Goal: Task Accomplishment & Management: Use online tool/utility

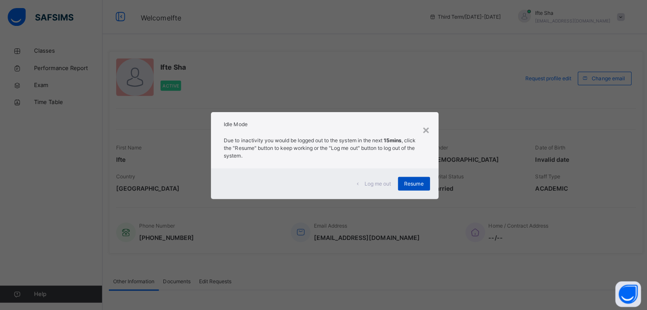
click at [412, 182] on span "Resume" at bounding box center [412, 183] width 19 height 8
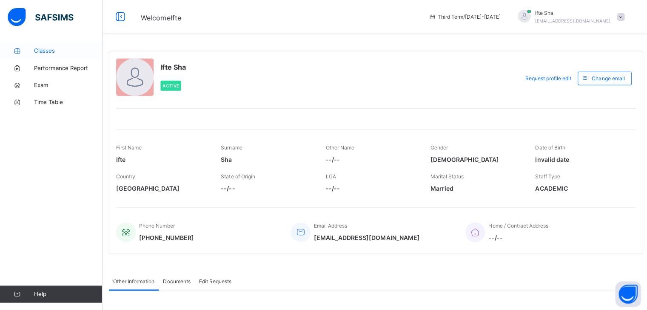
click at [87, 52] on span "Classes" at bounding box center [68, 51] width 68 height 9
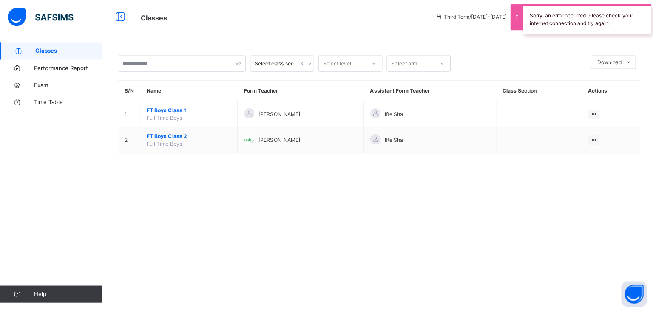
click at [184, 136] on span "FT Boys Class 2" at bounding box center [188, 136] width 84 height 8
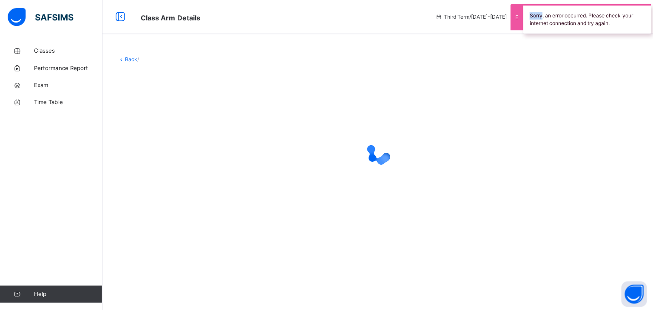
click at [184, 136] on div at bounding box center [377, 152] width 520 height 34
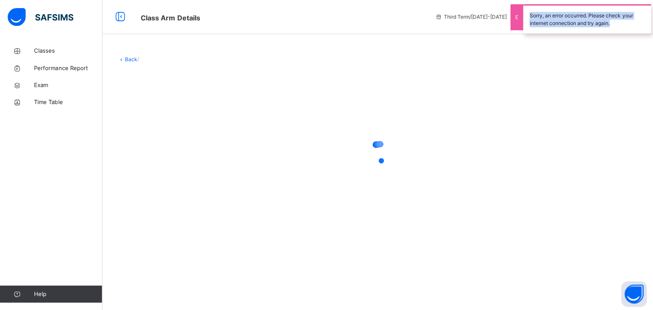
click at [184, 136] on div at bounding box center [377, 152] width 520 height 34
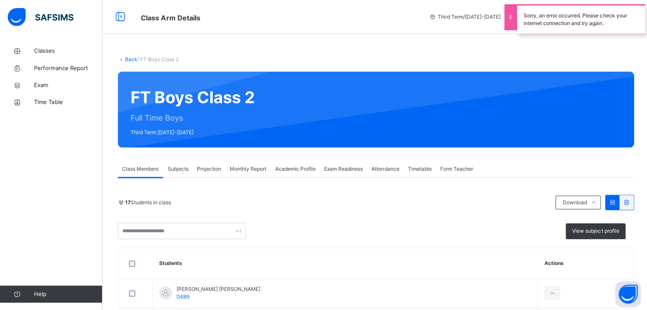
click at [205, 166] on span "Projection" at bounding box center [208, 169] width 24 height 8
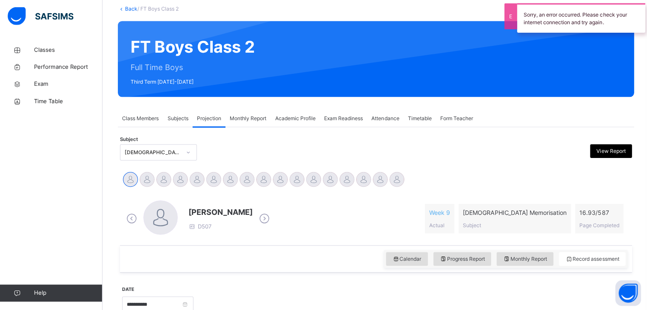
scroll to position [136, 0]
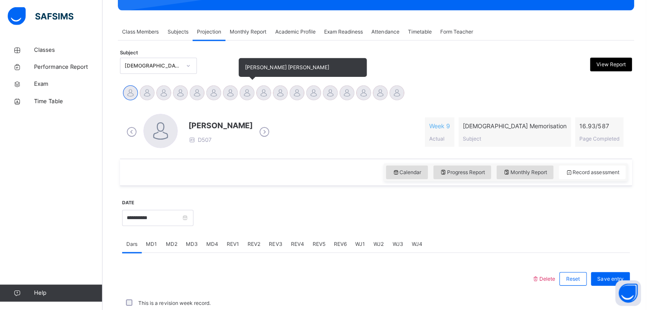
click at [241, 96] on div at bounding box center [246, 93] width 15 height 15
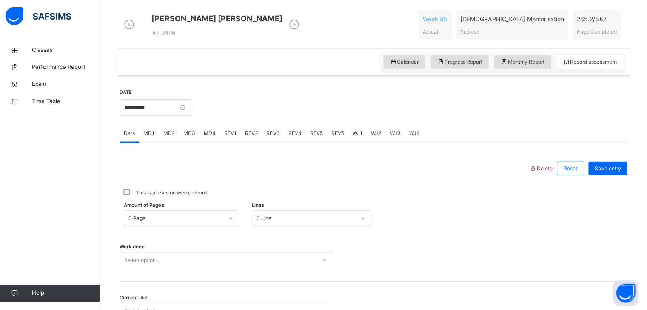
scroll to position [328, 0]
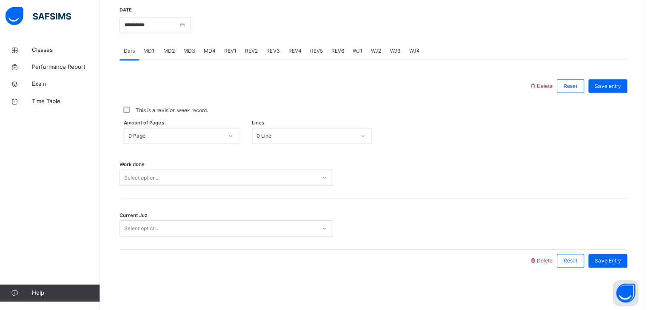
click at [179, 181] on div "Select option..." at bounding box center [220, 178] width 196 height 13
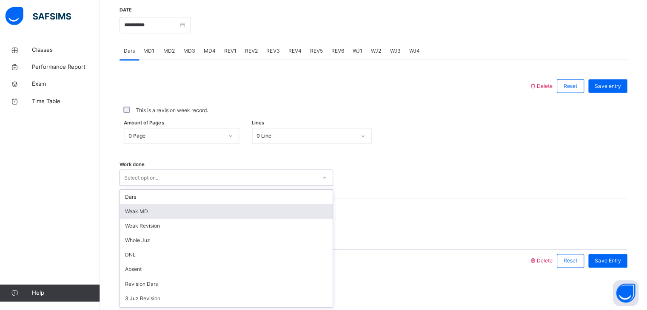
click at [176, 213] on div "Weak MD" at bounding box center [228, 212] width 212 height 14
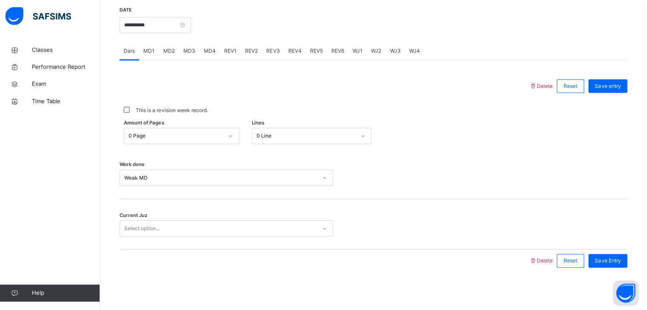
click at [181, 239] on div "Current Juz Select option..." at bounding box center [375, 224] width 506 height 51
click at [176, 232] on div "Select option..." at bounding box center [220, 228] width 196 height 13
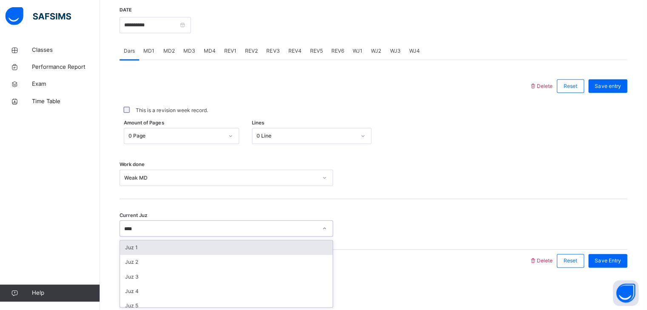
type input "*****"
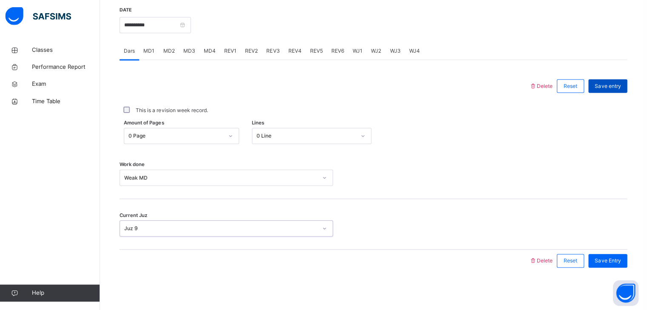
click at [613, 91] on div "Save entry" at bounding box center [607, 87] width 39 height 14
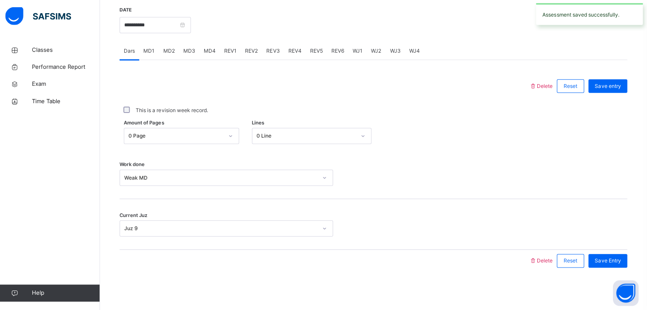
click at [147, 51] on span "MD1" at bounding box center [150, 52] width 11 height 8
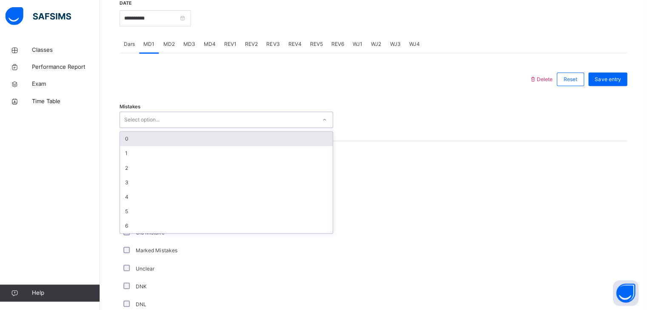
click at [143, 128] on div "Select option..." at bounding box center [143, 120] width 35 height 16
click at [143, 143] on div "0" at bounding box center [228, 139] width 212 height 14
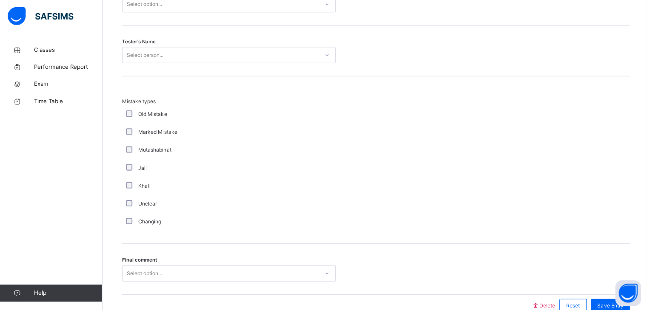
scroll to position [770, 0]
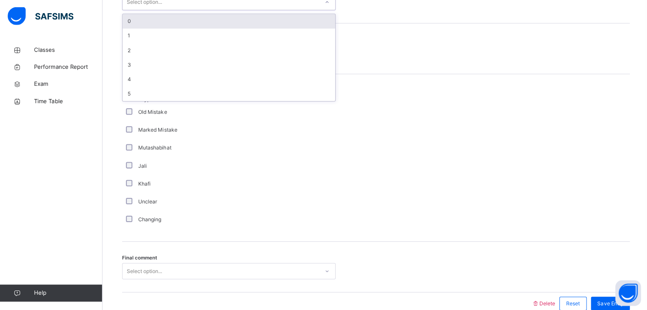
click at [148, 10] on div "Select option..." at bounding box center [143, 3] width 35 height 16
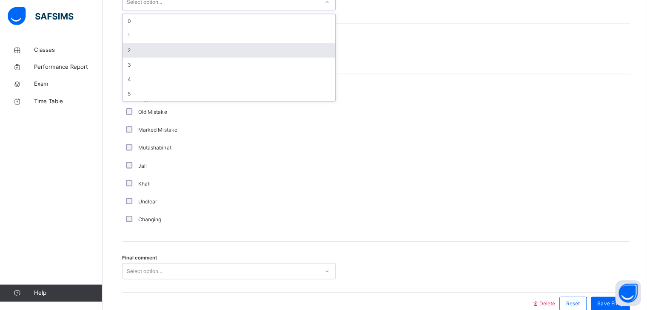
click at [133, 54] on div "2" at bounding box center [228, 51] width 212 height 14
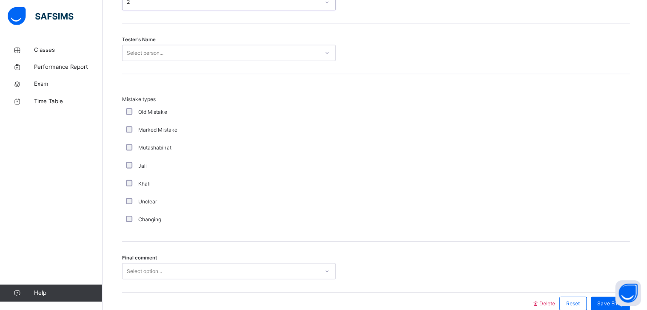
click at [133, 54] on div "Select person..." at bounding box center [144, 53] width 37 height 16
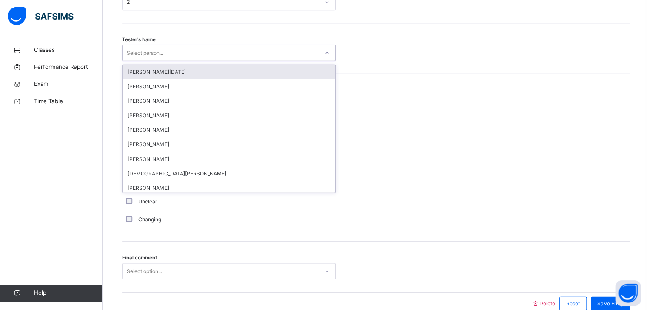
click at [133, 54] on div "Select person..." at bounding box center [144, 53] width 37 height 16
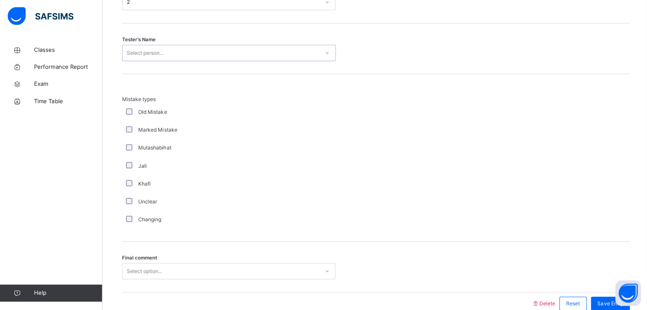
click at [133, 54] on div "Select person..." at bounding box center [144, 53] width 37 height 16
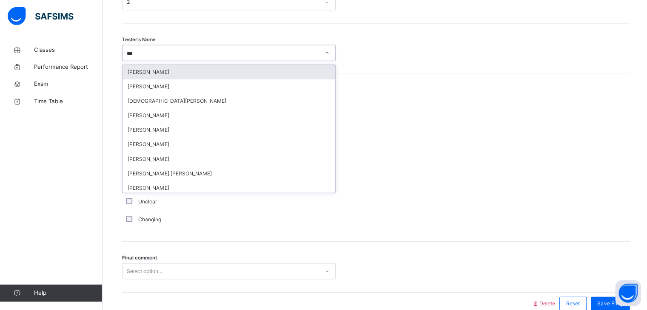
type input "****"
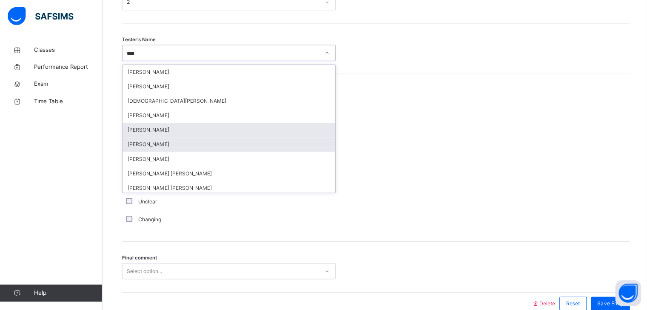
click at [153, 144] on div "[PERSON_NAME]" at bounding box center [228, 145] width 212 height 14
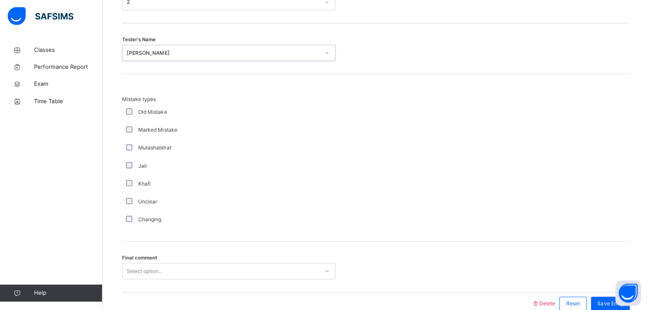
click at [156, 57] on div "[PERSON_NAME]" at bounding box center [222, 54] width 192 height 8
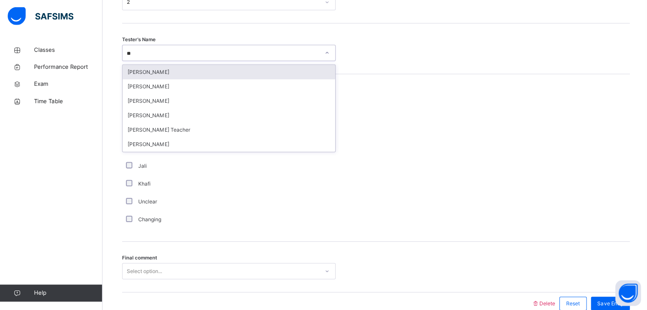
scroll to position [0, 0]
type input "****"
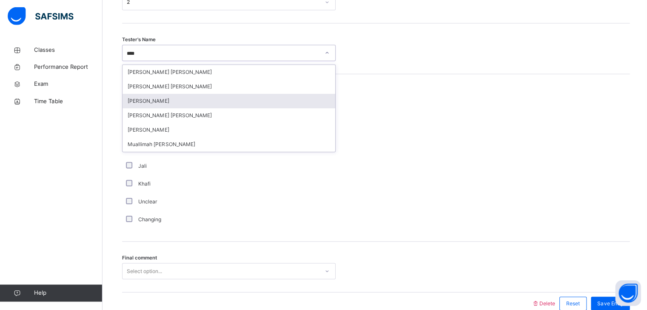
click at [185, 109] on div "[PERSON_NAME]" at bounding box center [228, 101] width 212 height 14
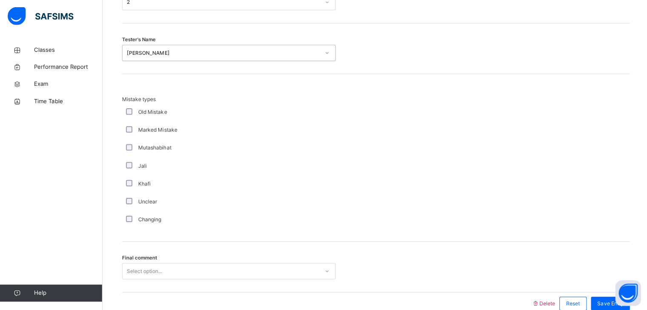
scroll to position [819, 0]
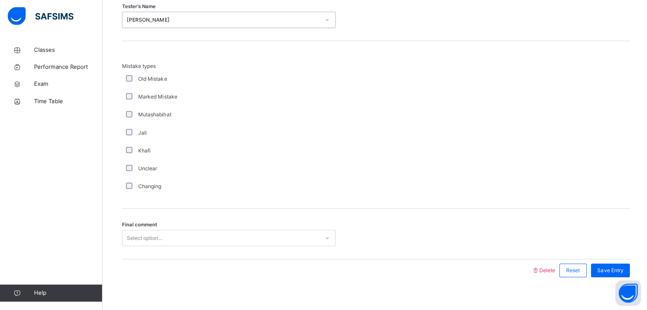
click at [247, 247] on div "Select option..." at bounding box center [228, 238] width 213 height 16
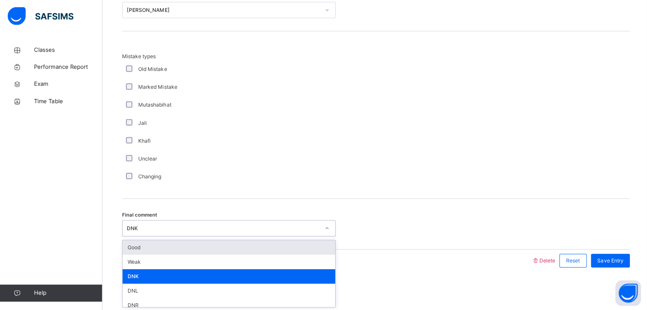
click at [216, 222] on div "DNK" at bounding box center [220, 228] width 196 height 13
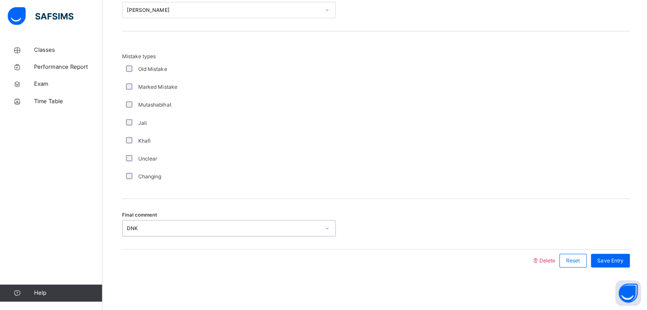
click at [216, 222] on div "DNK" at bounding box center [220, 228] width 196 height 13
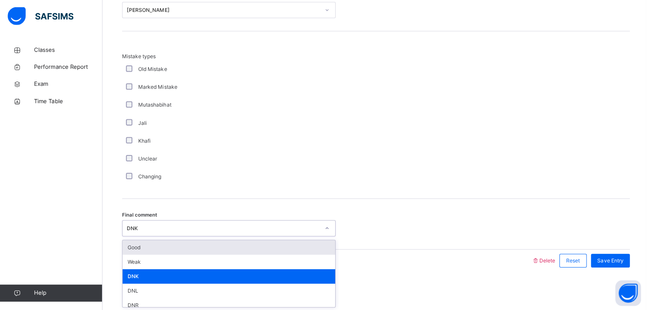
click at [207, 244] on div "Good" at bounding box center [228, 248] width 212 height 14
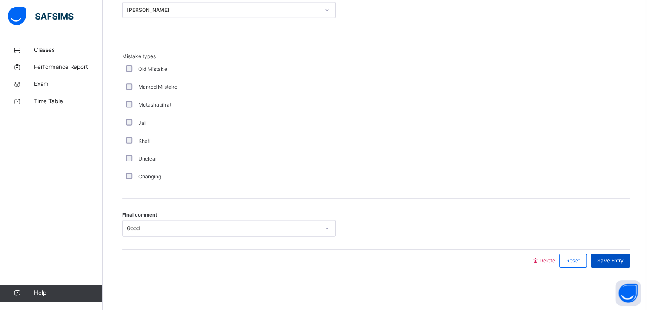
click at [627, 256] on div "Save Entry" at bounding box center [607, 261] width 39 height 14
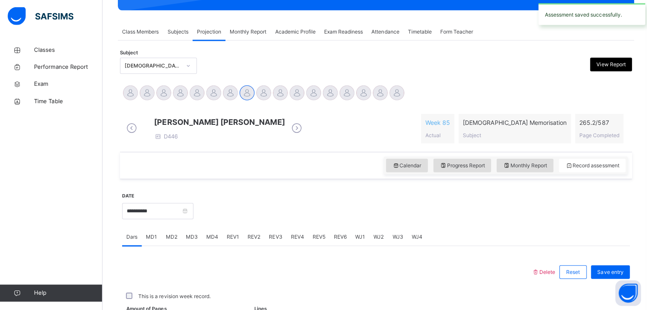
scroll to position [328, 0]
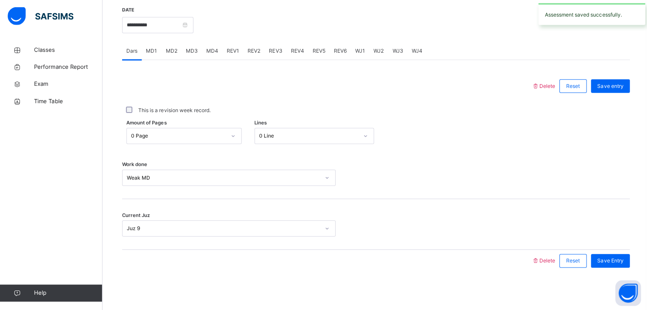
click at [204, 47] on div "MD4" at bounding box center [211, 51] width 20 height 17
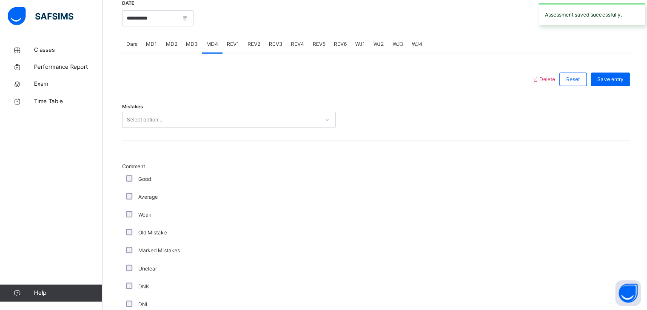
scroll to position [819, 0]
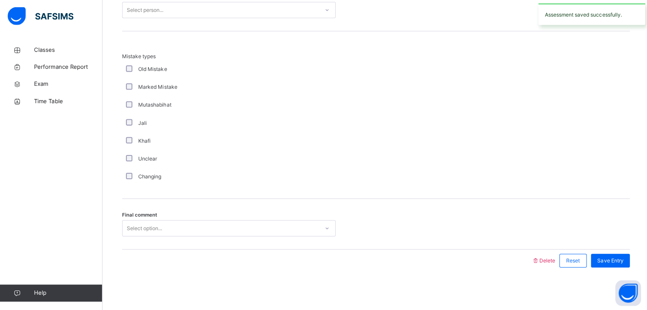
click at [150, 230] on div "Select option..." at bounding box center [143, 229] width 35 height 16
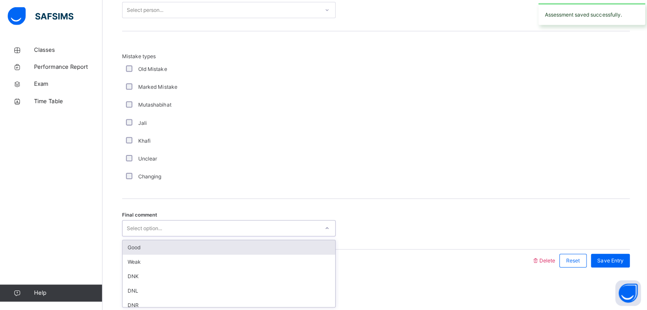
click at [143, 247] on div "Good" at bounding box center [228, 248] width 212 height 14
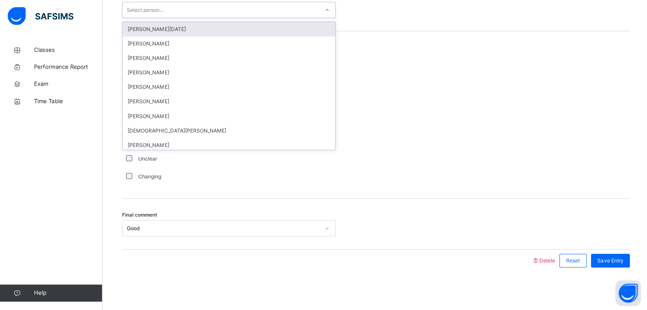
click at [174, 7] on div "Select person..." at bounding box center [220, 11] width 196 height 13
type input "****"
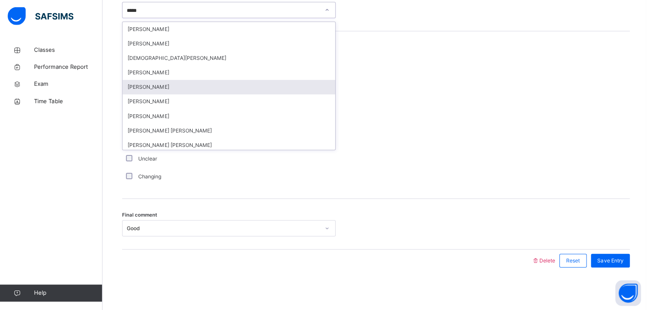
click at [167, 89] on div "[PERSON_NAME]" at bounding box center [228, 88] width 212 height 14
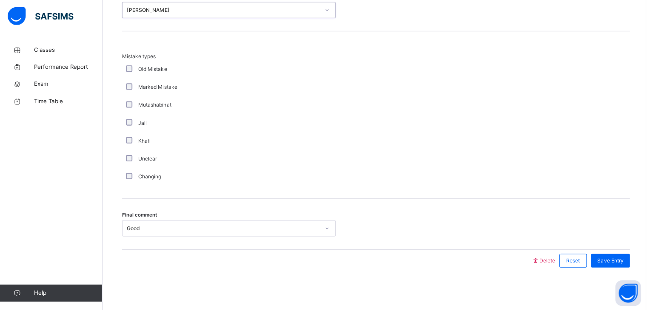
click at [367, 32] on div "Mistake types Old Mistake Marked Mistake Mutashabihat [PERSON_NAME] Unclear Cha…" at bounding box center [375, 115] width 506 height 167
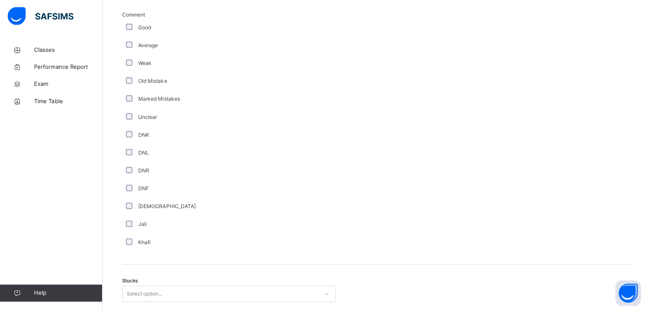
scroll to position [530, 0]
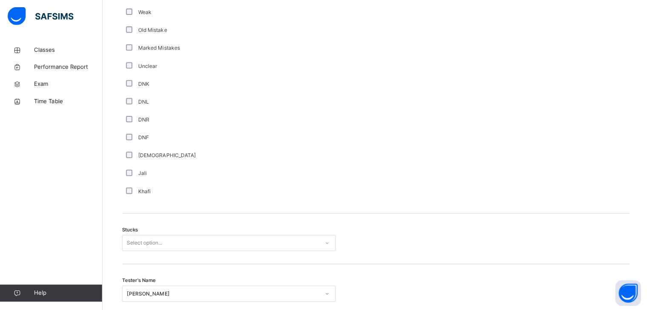
click at [181, 251] on div "Select option..." at bounding box center [228, 243] width 213 height 16
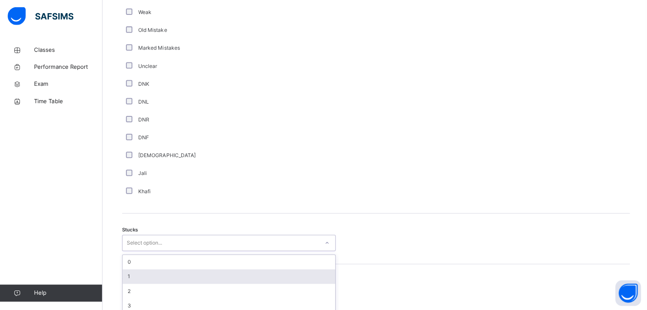
scroll to position [571, 0]
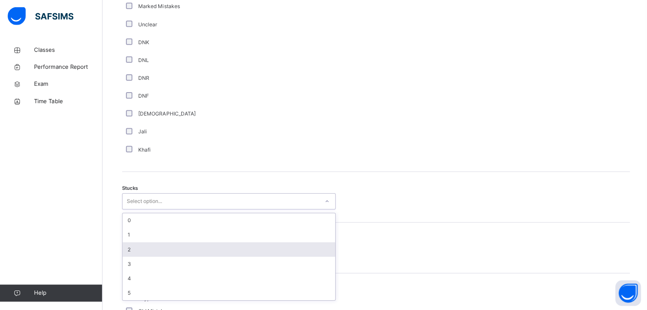
click at [180, 251] on div "2" at bounding box center [228, 250] width 212 height 14
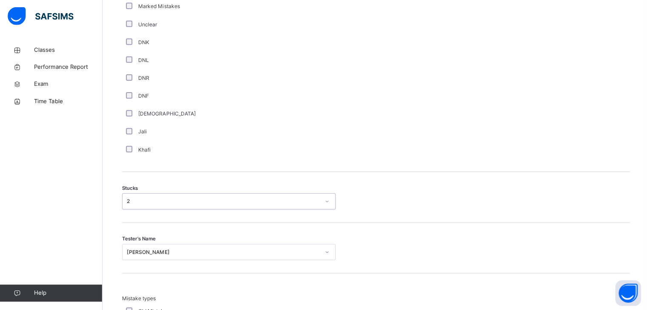
click at [233, 167] on div "Comment Good Average Weak Old Mistake Marked Mistakes Unclear DNK DNL DNR DNF M…" at bounding box center [375, 35] width 506 height 274
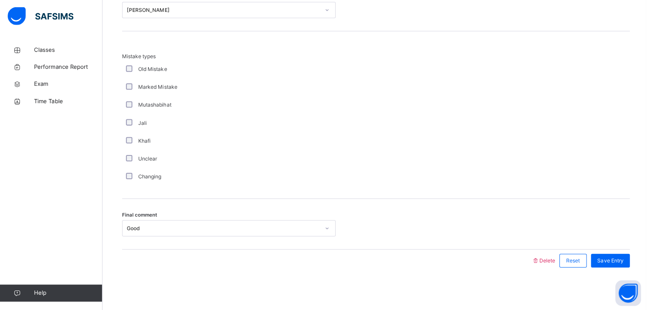
scroll to position [819, 0]
click at [201, 227] on div "Good" at bounding box center [222, 229] width 192 height 8
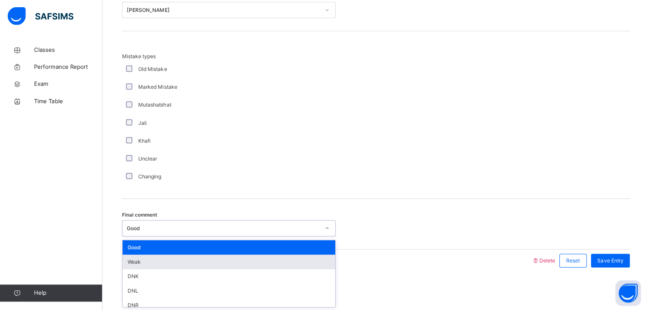
click at [185, 262] on div "Weak" at bounding box center [228, 262] width 212 height 14
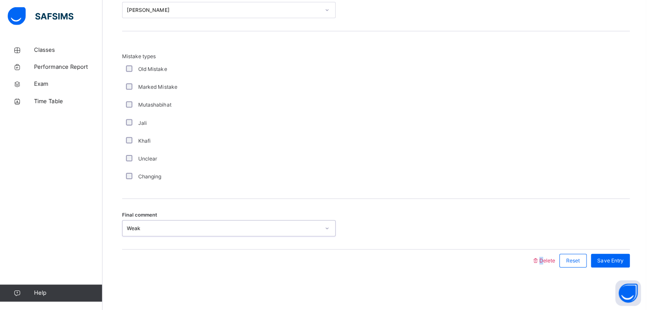
click at [185, 262] on div at bounding box center [326, 261] width 400 height 22
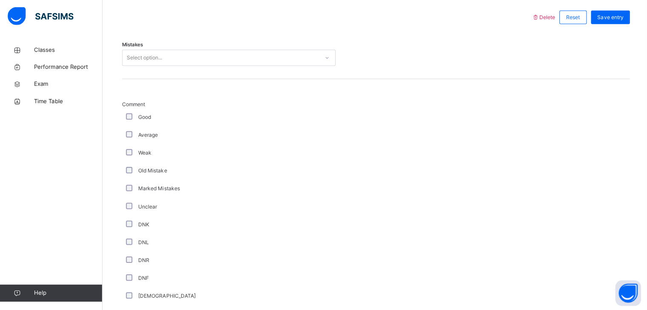
scroll to position [394, 0]
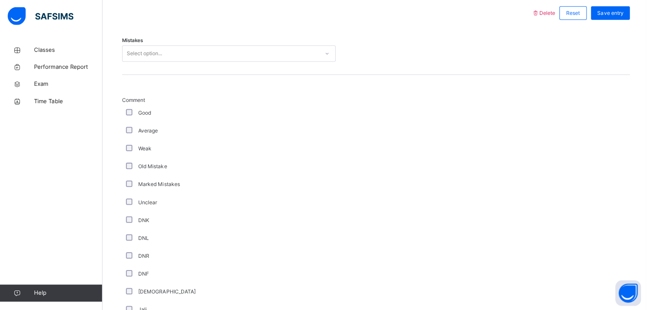
click at [178, 61] on div "Select option..." at bounding box center [220, 54] width 196 height 13
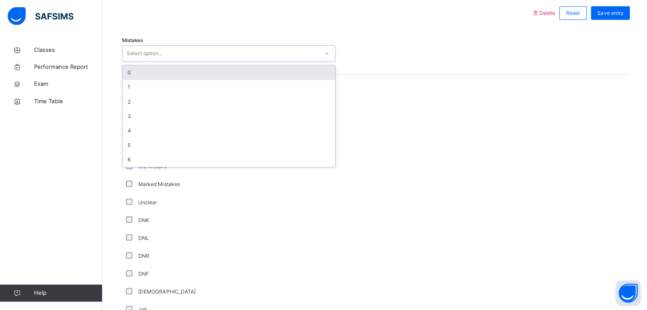
click at [161, 81] on div "0" at bounding box center [228, 73] width 212 height 14
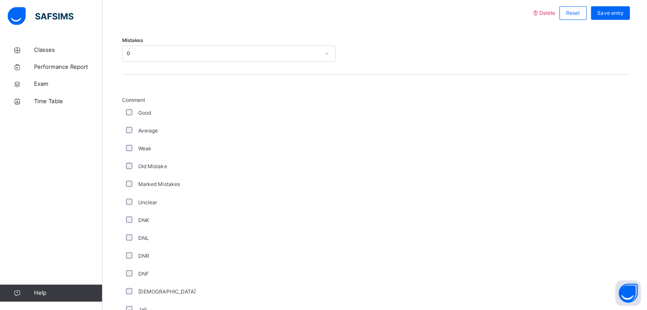
click at [211, 47] on div "Mistakes 0" at bounding box center [375, 50] width 506 height 51
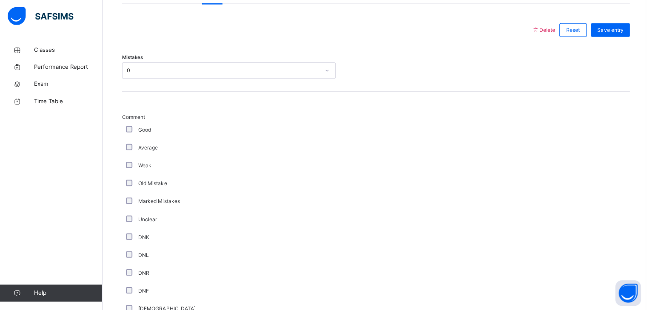
scroll to position [343, 0]
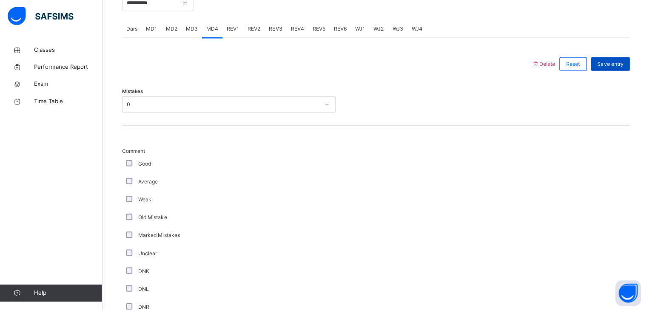
click at [611, 69] on span "Save entry" at bounding box center [608, 65] width 26 height 8
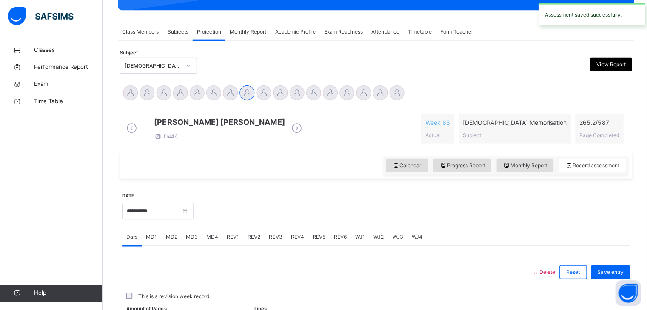
scroll to position [328, 0]
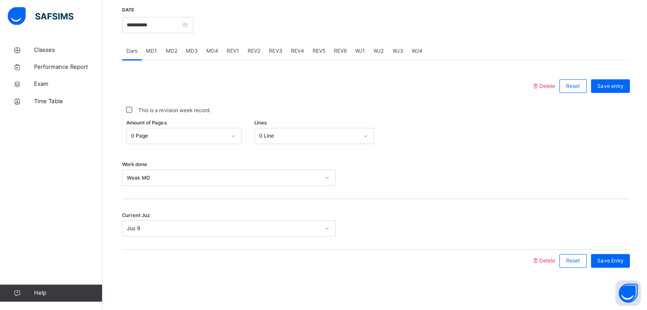
click at [226, 54] on span "REV1" at bounding box center [232, 52] width 12 height 8
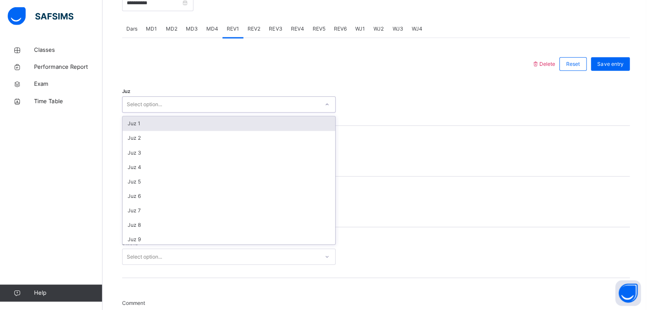
click at [187, 112] on div "Select option..." at bounding box center [220, 105] width 196 height 13
type input "**"
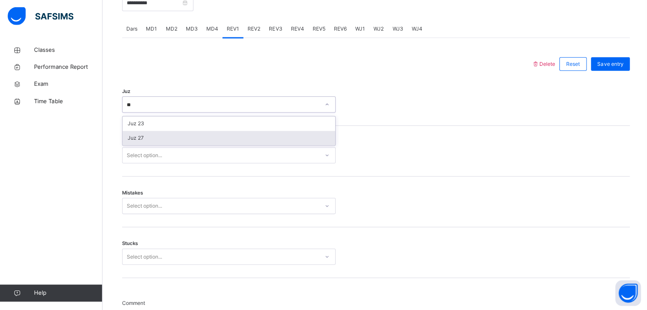
click at [258, 146] on div "Juz 27" at bounding box center [228, 139] width 212 height 14
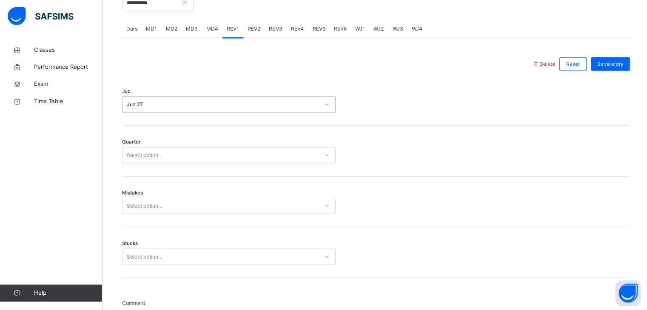
click at [257, 158] on div "Select option..." at bounding box center [220, 156] width 196 height 13
click at [215, 211] on div "3" at bounding box center [228, 204] width 212 height 14
click at [215, 213] on div "Select option..." at bounding box center [228, 207] width 213 height 16
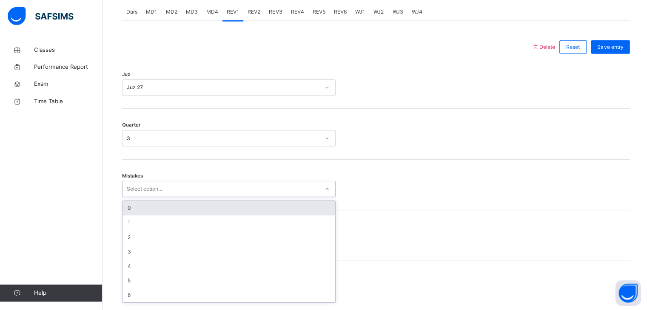
scroll to position [362, 0]
click at [195, 212] on div "0" at bounding box center [228, 206] width 212 height 14
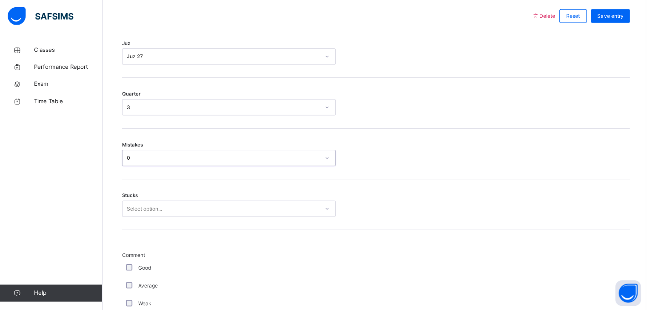
click at [188, 217] on div "Select option..." at bounding box center [228, 209] width 213 height 16
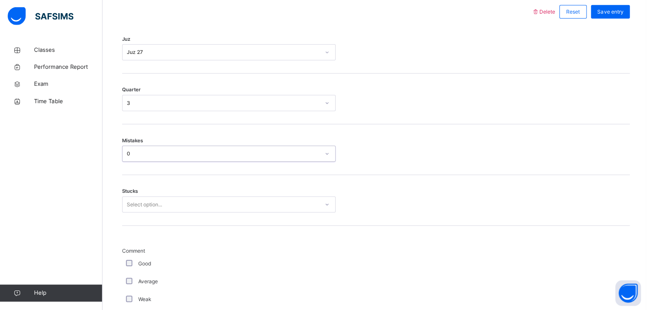
scroll to position [398, 0]
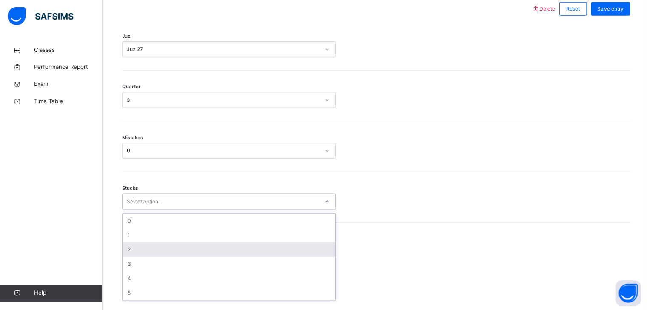
click at [186, 251] on div "2" at bounding box center [228, 250] width 212 height 14
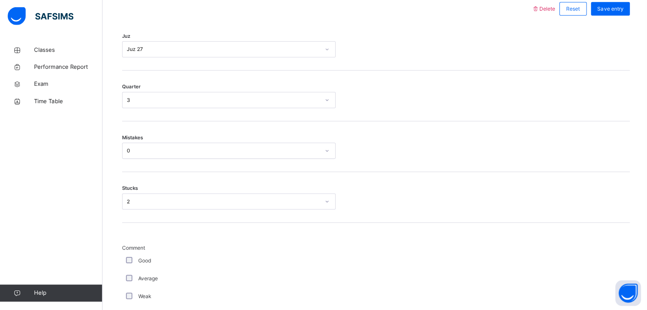
click at [186, 251] on span "Comment" at bounding box center [228, 248] width 213 height 8
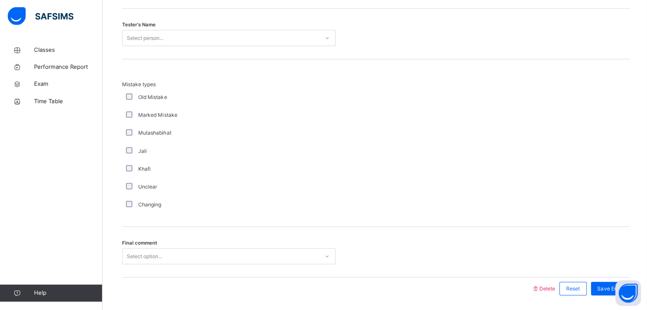
scroll to position [869, 0]
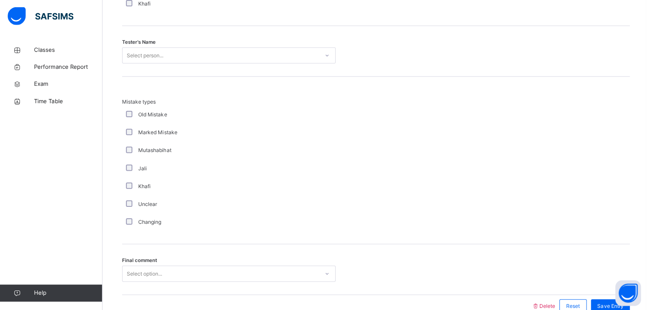
click at [208, 56] on div "Select person..." at bounding box center [220, 56] width 196 height 13
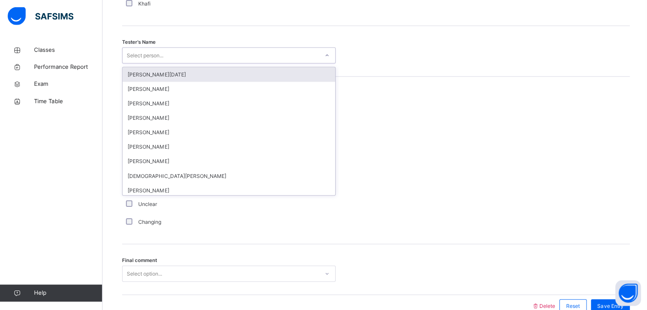
click at [208, 56] on div "Select person..." at bounding box center [220, 56] width 196 height 13
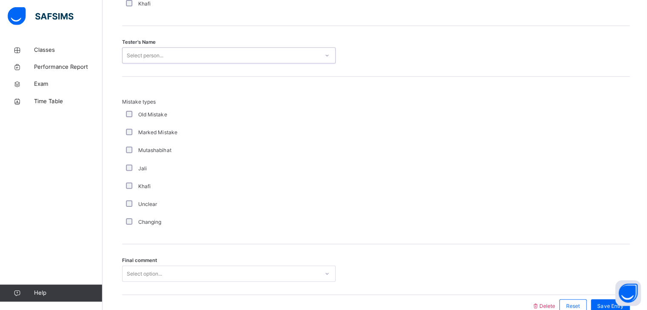
click at [208, 56] on div "Select person..." at bounding box center [220, 56] width 196 height 13
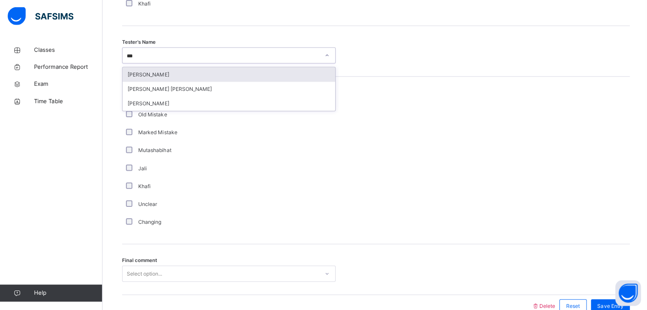
type input "****"
click at [209, 82] on div "[PERSON_NAME]" at bounding box center [228, 75] width 212 height 14
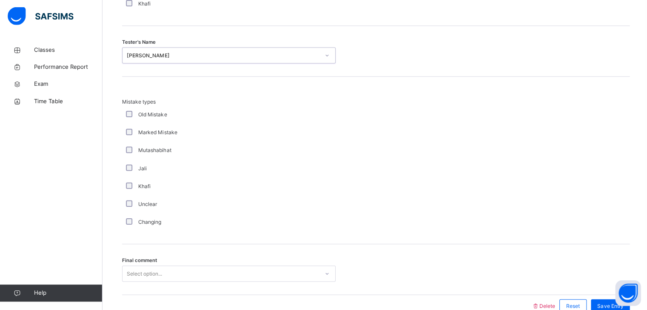
click at [141, 282] on div "Select option..." at bounding box center [228, 274] width 213 height 16
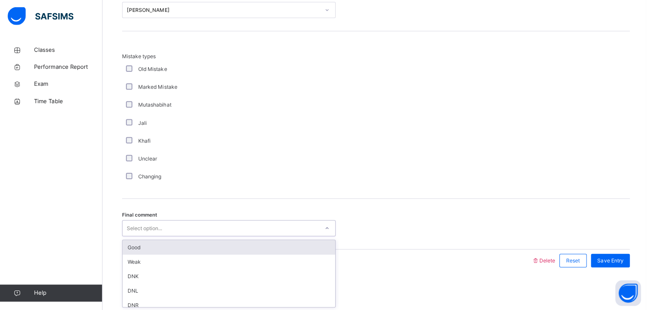
click at [149, 254] on div "Good" at bounding box center [228, 248] width 212 height 14
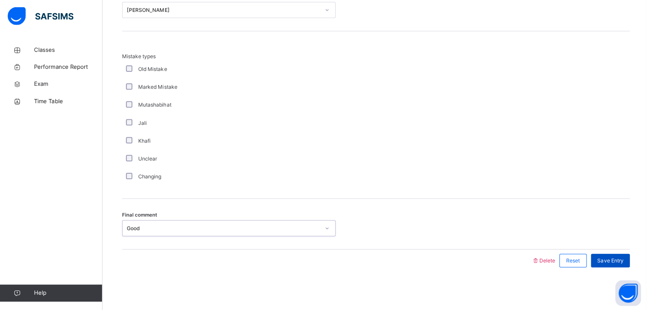
click at [611, 259] on span "Save Entry" at bounding box center [608, 261] width 26 height 8
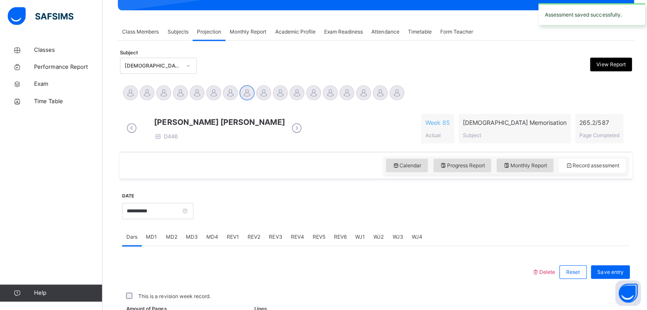
scroll to position [328, 0]
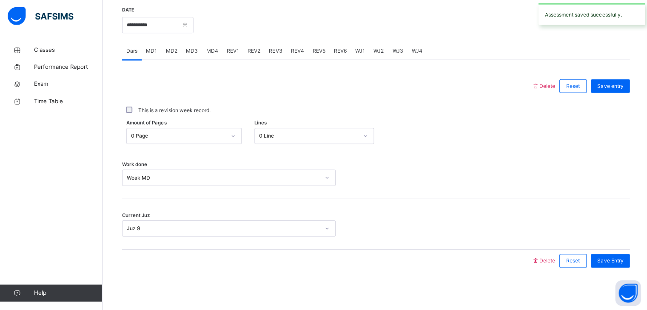
click at [255, 51] on span "REV2" at bounding box center [253, 52] width 13 height 8
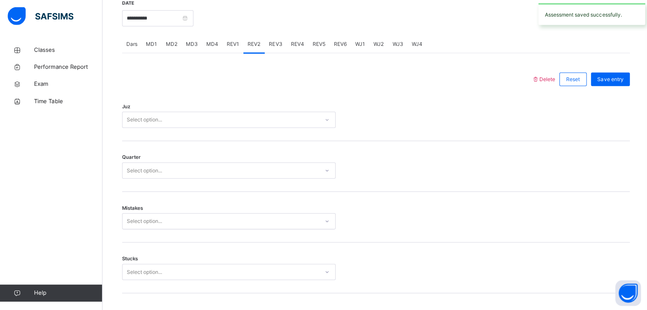
scroll to position [920, 0]
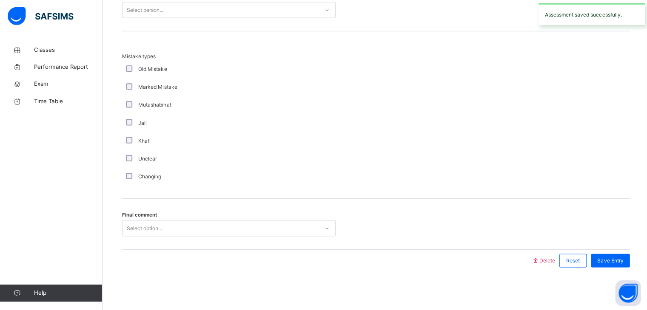
click at [173, 230] on div "Select option..." at bounding box center [220, 228] width 196 height 13
click at [169, 239] on div "Final comment Select option..." at bounding box center [375, 224] width 506 height 51
click at [169, 232] on div "Select option..." at bounding box center [220, 228] width 196 height 13
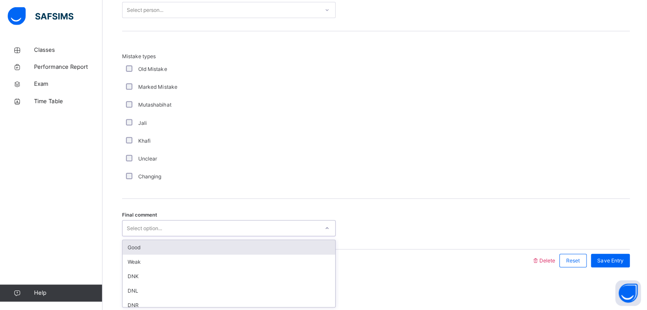
click at [162, 246] on div "Good" at bounding box center [228, 248] width 212 height 14
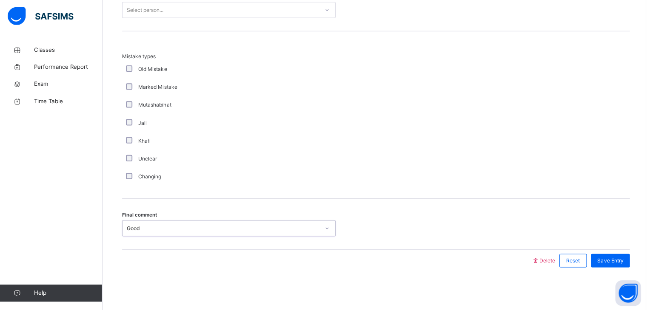
click at [235, 15] on div "Select person..." at bounding box center [220, 11] width 196 height 13
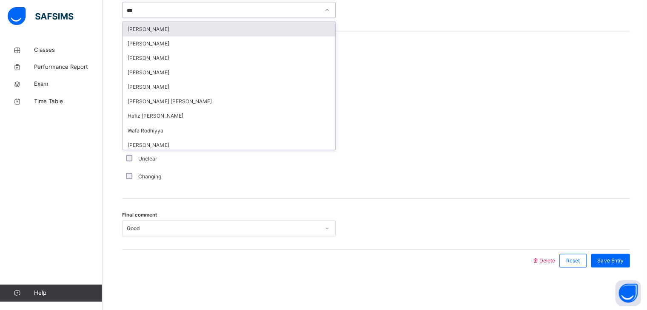
type input "****"
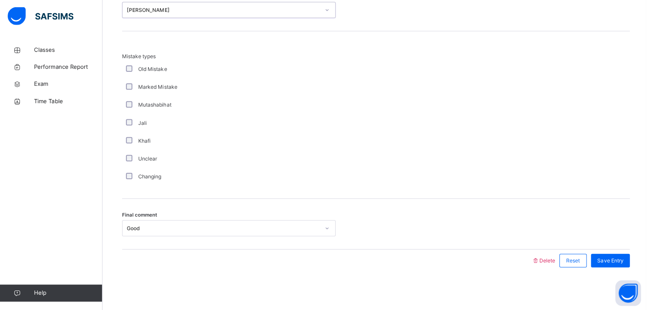
click at [230, 28] on div "Tester's Name option [PERSON_NAME], selected. 0 results available. Select is fo…" at bounding box center [375, 7] width 506 height 51
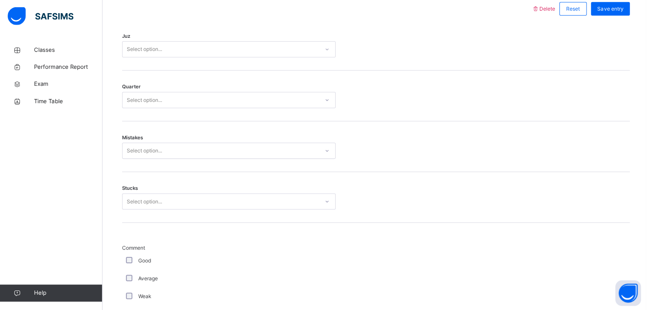
scroll to position [393, 0]
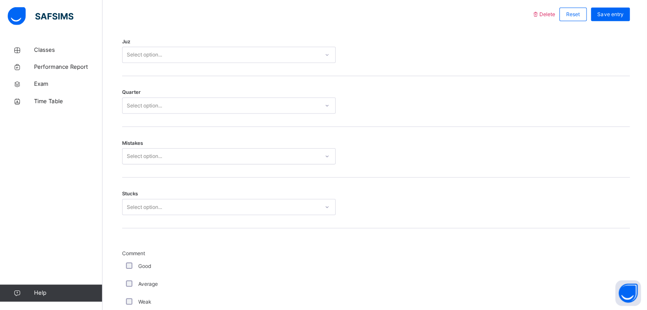
click at [209, 63] on div "Select option..." at bounding box center [220, 55] width 196 height 13
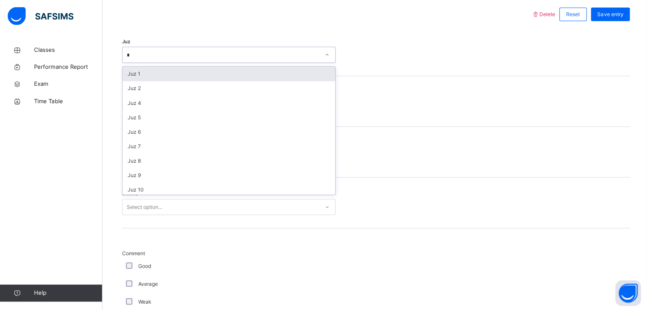
type input "**"
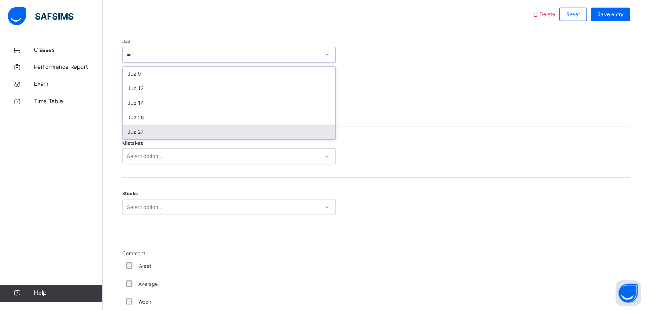
click at [172, 139] on div "Juz 27" at bounding box center [228, 132] width 212 height 14
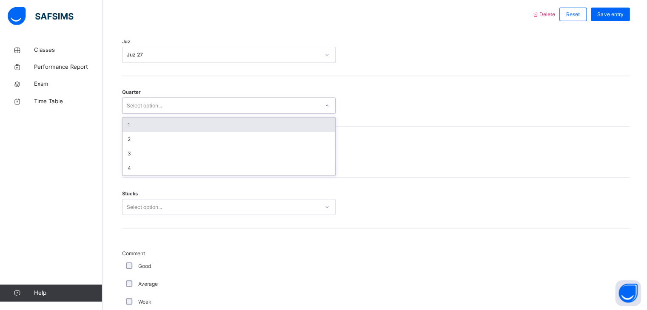
click at [157, 105] on div "Select option..." at bounding box center [228, 106] width 213 height 16
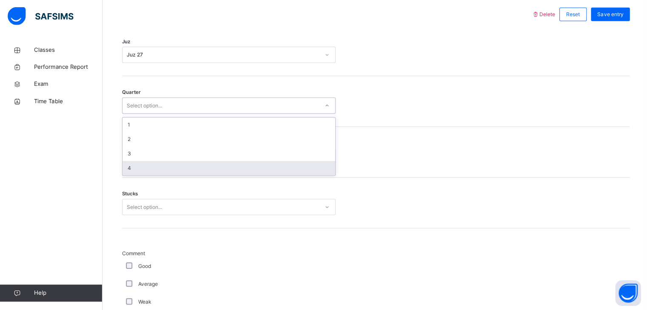
click at [127, 174] on div "4" at bounding box center [228, 169] width 212 height 14
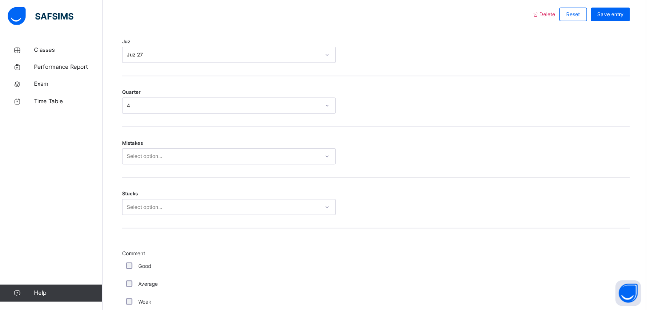
click at [127, 174] on div "Mistakes Select option..." at bounding box center [375, 153] width 506 height 51
click at [152, 165] on div "Select option..." at bounding box center [143, 157] width 35 height 16
click at [148, 160] on div "Select option..." at bounding box center [143, 157] width 35 height 16
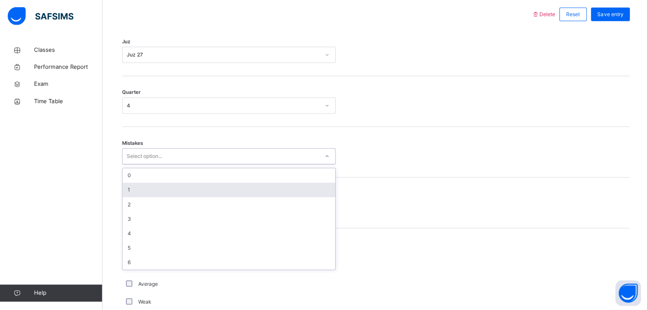
click at [132, 198] on div "1" at bounding box center [228, 190] width 212 height 14
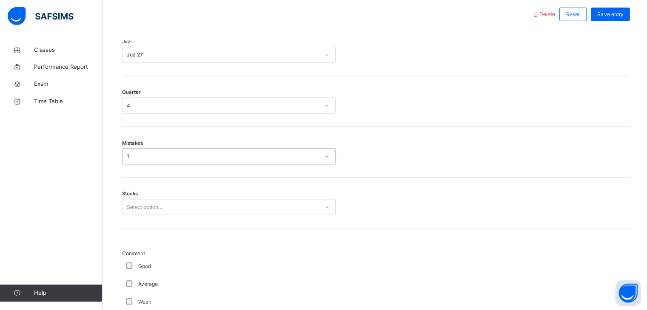
click at [138, 222] on div "Stucks Select option..." at bounding box center [375, 203] width 506 height 51
click at [138, 216] on div "Select option..." at bounding box center [228, 207] width 213 height 16
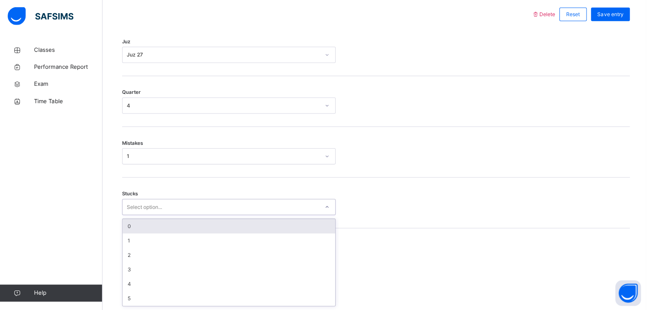
scroll to position [398, 0]
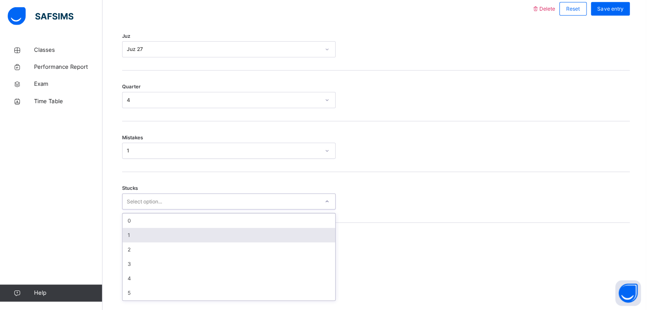
click at [138, 239] on div "1" at bounding box center [228, 235] width 212 height 14
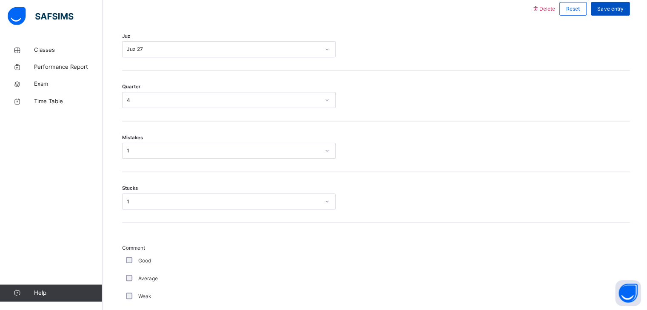
click at [608, 14] on span "Save entry" at bounding box center [608, 10] width 26 height 8
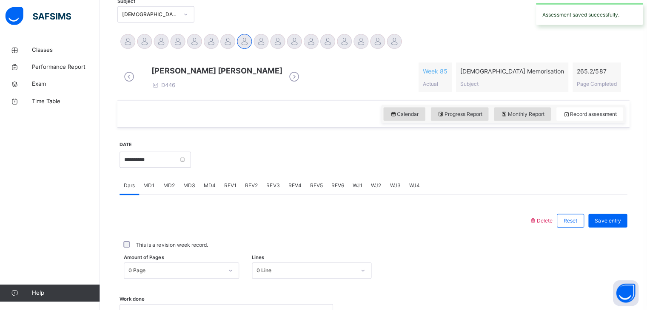
scroll to position [193, 0]
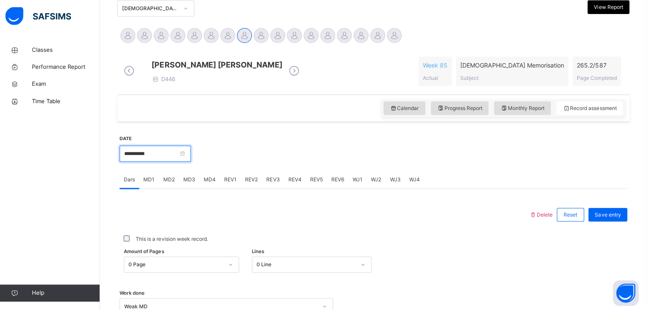
click at [165, 162] on input "**********" at bounding box center [157, 154] width 71 height 16
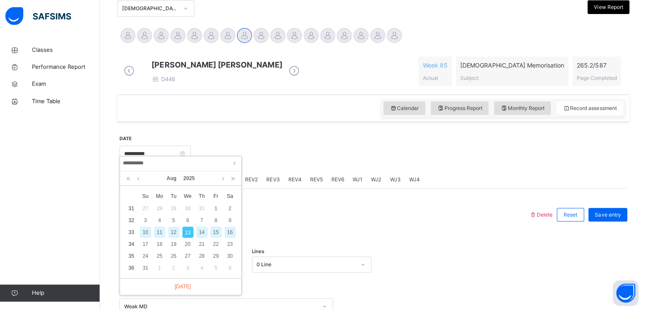
click at [173, 233] on div "12" at bounding box center [175, 232] width 11 height 11
type input "**********"
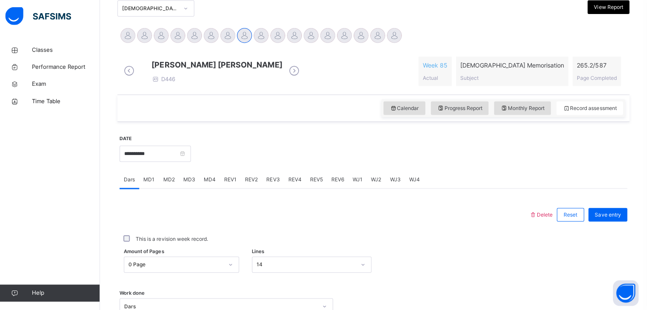
click at [228, 184] on span "REV1" at bounding box center [232, 180] width 12 height 8
click at [247, 184] on span "REV2" at bounding box center [253, 180] width 13 height 8
click at [285, 183] on div "REV4" at bounding box center [296, 180] width 22 height 17
click at [277, 183] on span "REV3" at bounding box center [274, 180] width 13 height 8
click at [290, 184] on span "REV4" at bounding box center [296, 180] width 13 height 8
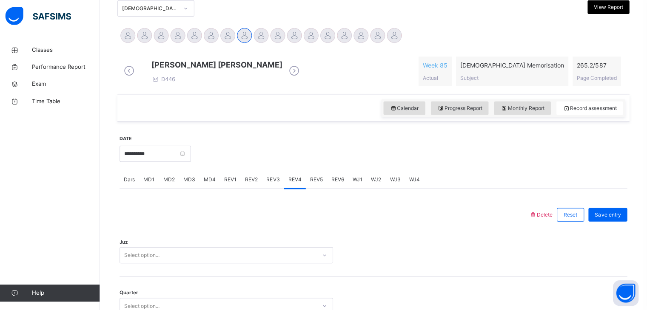
click at [279, 184] on span "REV3" at bounding box center [274, 180] width 13 height 8
click at [253, 184] on span "REV2" at bounding box center [253, 180] width 13 height 8
click at [268, 184] on span "REV3" at bounding box center [274, 180] width 13 height 8
click at [196, 264] on div "Select option..." at bounding box center [228, 255] width 213 height 16
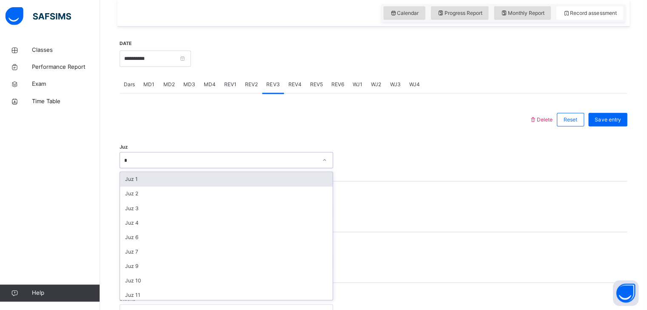
type input "**"
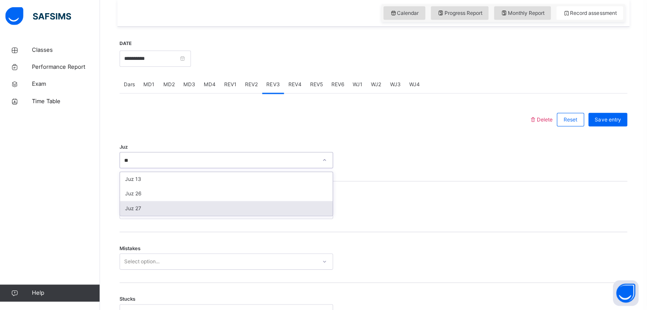
click at [167, 214] on div "Juz 27" at bounding box center [228, 209] width 212 height 14
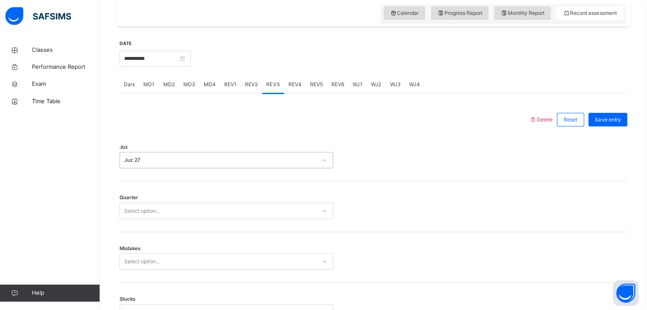
click at [167, 214] on div "Select option..." at bounding box center [220, 211] width 196 height 13
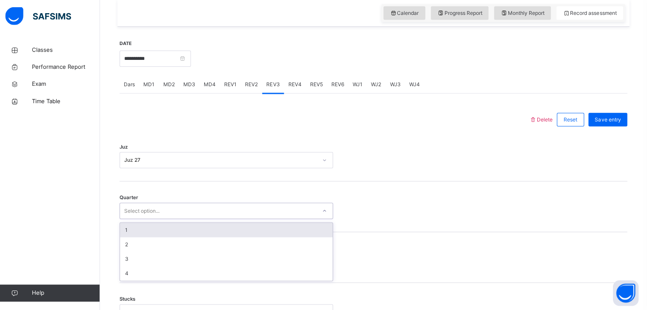
click at [158, 233] on div "1" at bounding box center [228, 230] width 212 height 14
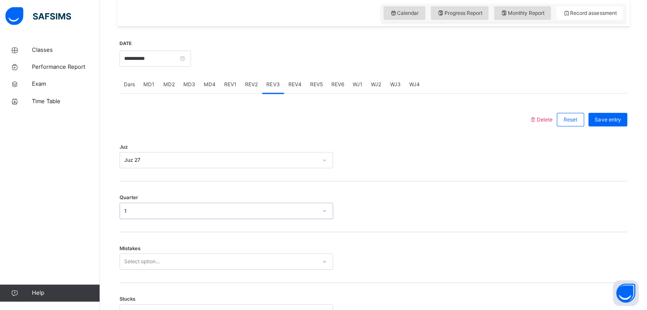
click at [145, 268] on div "Select option..." at bounding box center [228, 262] width 213 height 16
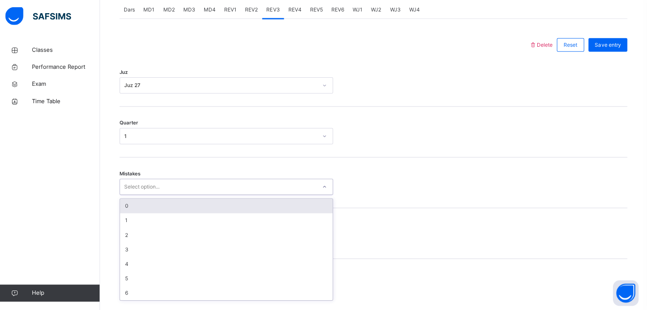
click at [147, 214] on div "0" at bounding box center [228, 206] width 212 height 14
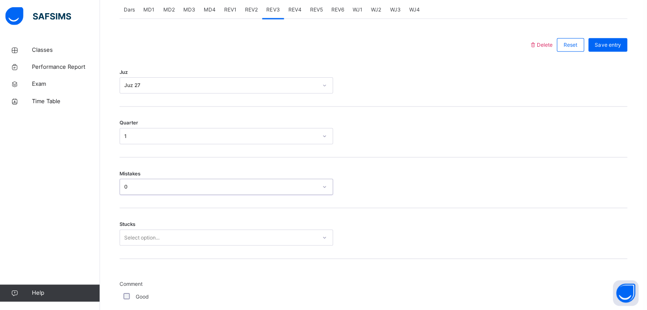
click at [150, 244] on div "Select option..." at bounding box center [228, 238] width 213 height 16
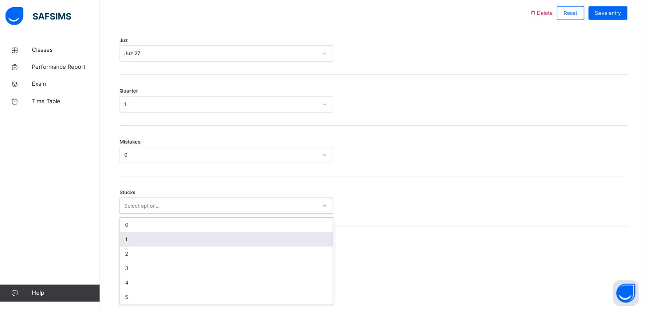
scroll to position [398, 0]
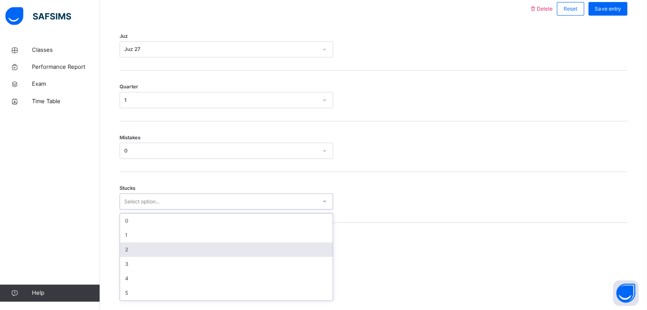
click at [142, 253] on div "2" at bounding box center [228, 250] width 212 height 14
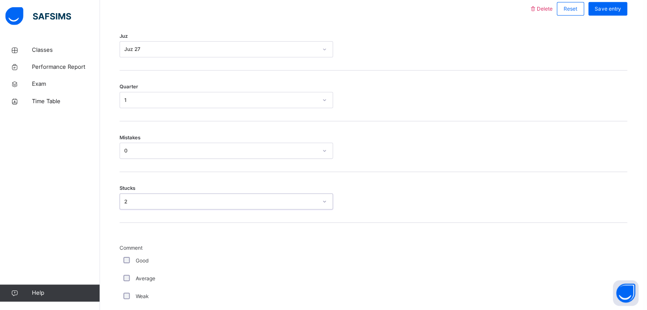
click at [129, 262] on div "Good" at bounding box center [228, 261] width 213 height 18
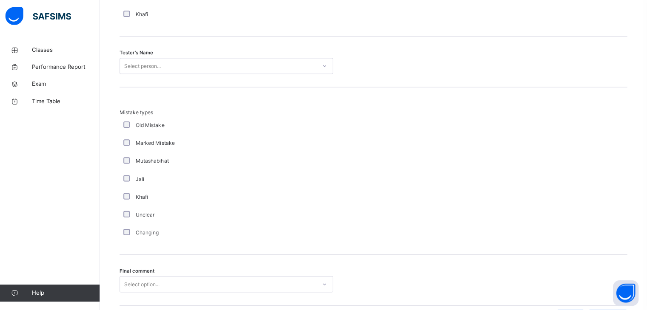
scroll to position [875, 0]
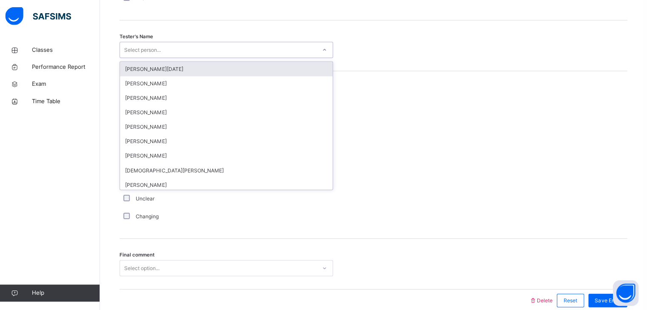
click at [250, 57] on div "Select person..." at bounding box center [220, 50] width 196 height 13
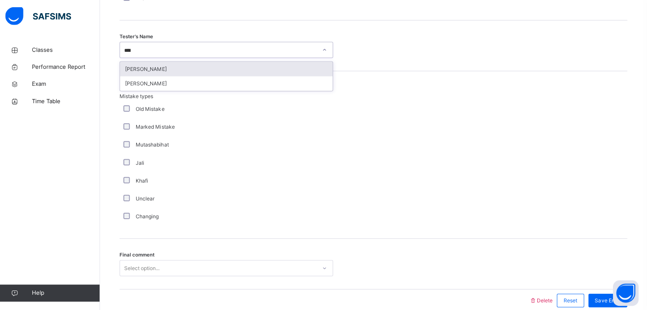
type input "*****"
click at [247, 76] on div "[PERSON_NAME]" at bounding box center [228, 70] width 212 height 14
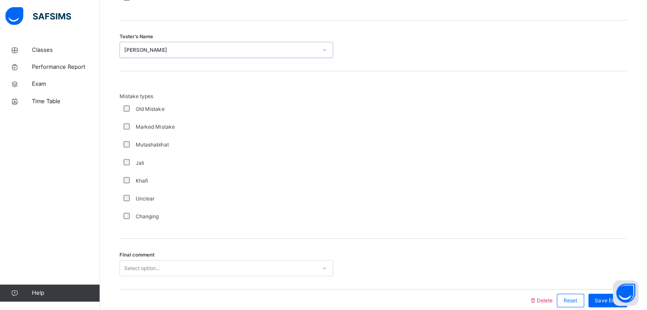
scroll to position [920, 0]
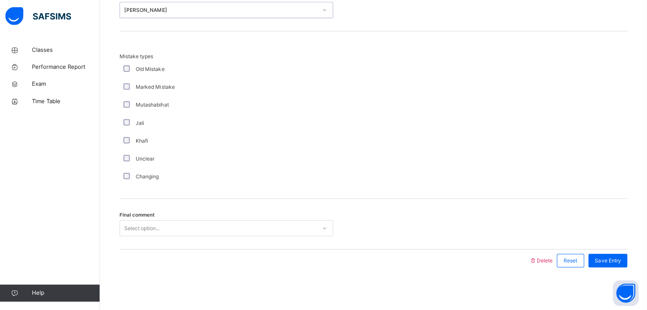
click at [140, 237] on div "Select option..." at bounding box center [228, 229] width 213 height 16
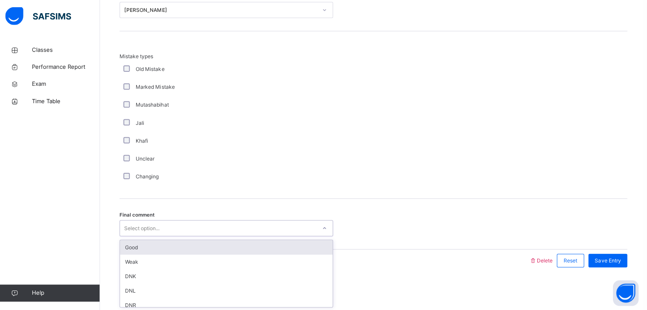
click at [133, 244] on div "Good" at bounding box center [228, 248] width 212 height 14
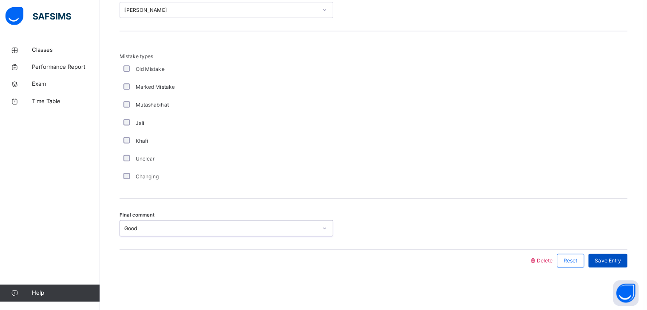
click at [617, 262] on span "Save Entry" at bounding box center [608, 261] width 26 height 8
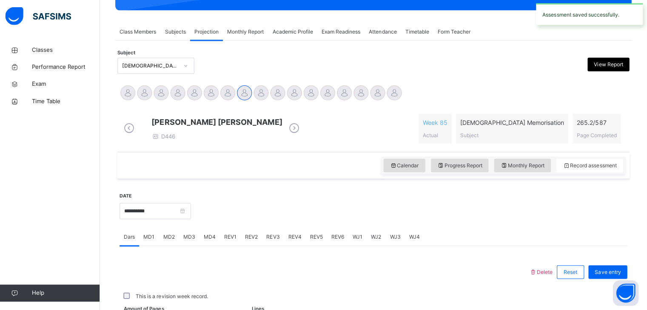
scroll to position [328, 0]
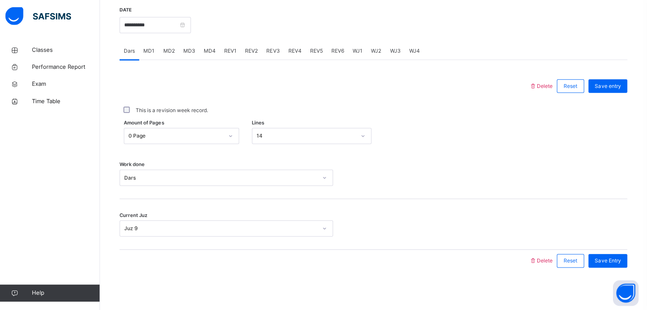
click at [299, 54] on span "REV4" at bounding box center [296, 52] width 13 height 8
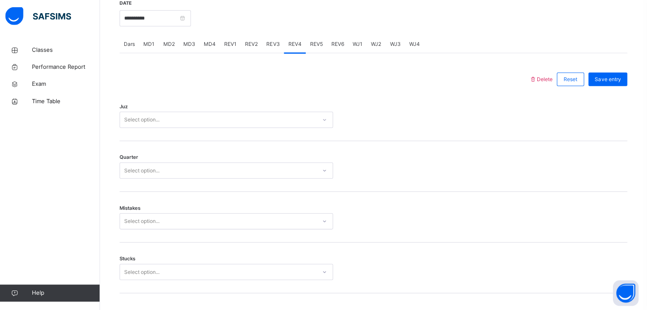
scroll to position [920, 0]
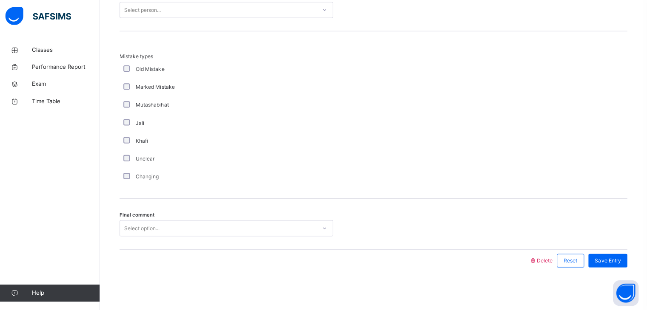
click at [210, 225] on div "Select option..." at bounding box center [220, 228] width 196 height 13
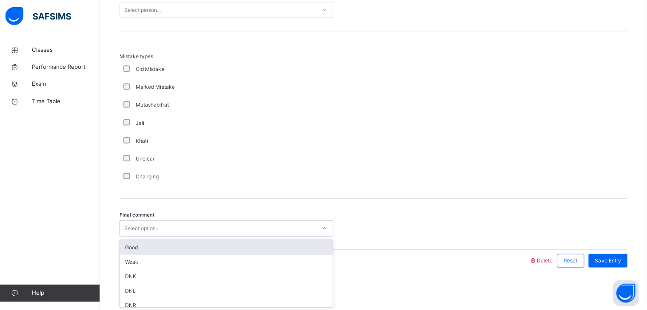
click at [199, 249] on div "Good" at bounding box center [228, 248] width 212 height 14
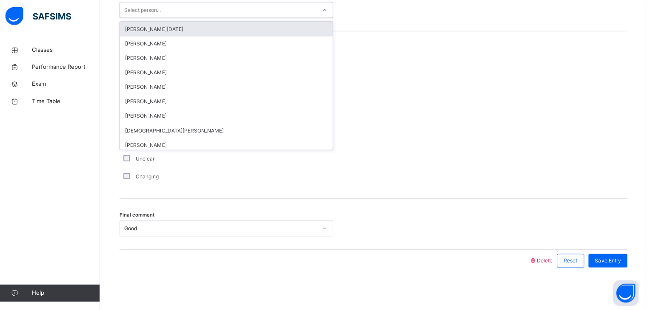
click at [232, 12] on div "Select person..." at bounding box center [220, 11] width 196 height 13
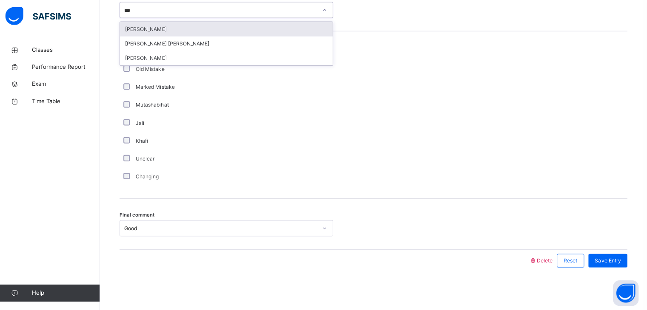
type input "****"
click at [225, 25] on div "[PERSON_NAME]" at bounding box center [228, 30] width 212 height 14
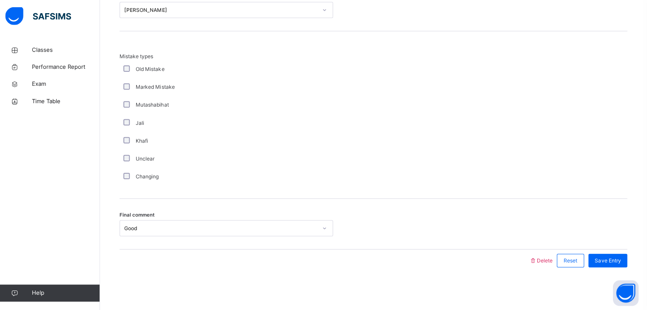
click at [225, 25] on div "Tester's Name [PERSON_NAME]" at bounding box center [375, 7] width 506 height 51
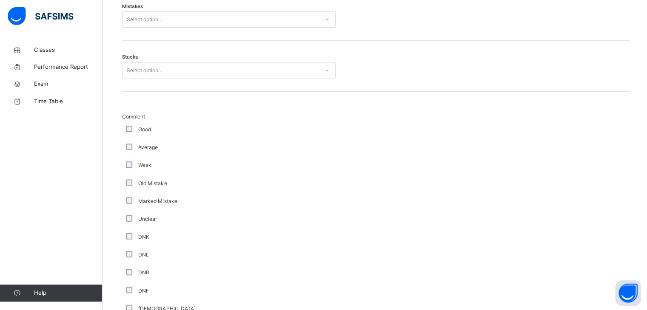
scroll to position [427, 0]
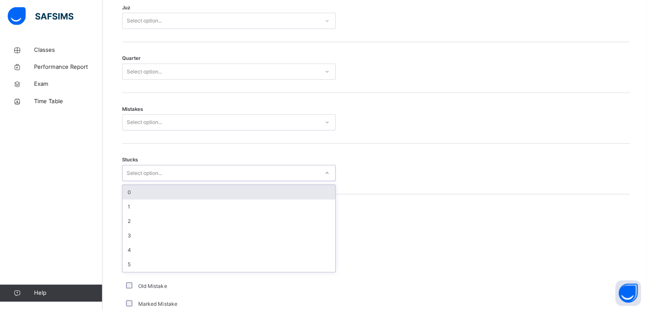
drag, startPoint x: 137, startPoint y: 179, endPoint x: 128, endPoint y: 227, distance: 48.6
click at [128, 227] on div "2" at bounding box center [228, 221] width 212 height 14
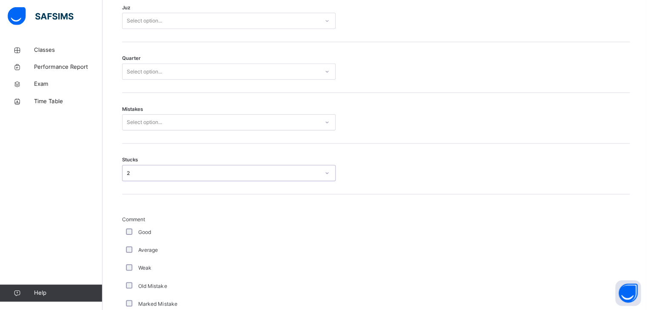
click at [125, 234] on div "Good" at bounding box center [228, 233] width 208 height 8
click at [128, 236] on div "Good" at bounding box center [228, 233] width 208 height 8
click at [184, 130] on div "Select option..." at bounding box center [220, 123] width 196 height 13
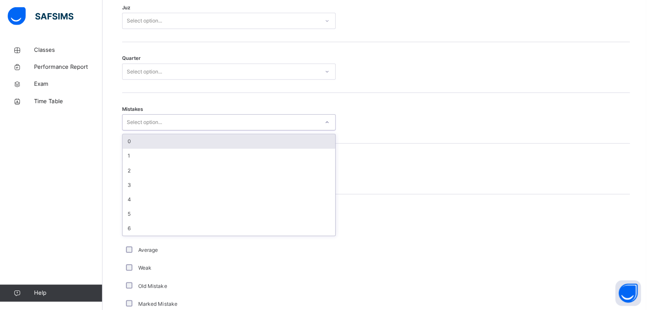
click at [173, 140] on div "Mistakes option 0 focused, 1 of 7. 7 results available. Use Up and Down to choo…" at bounding box center [375, 119] width 506 height 51
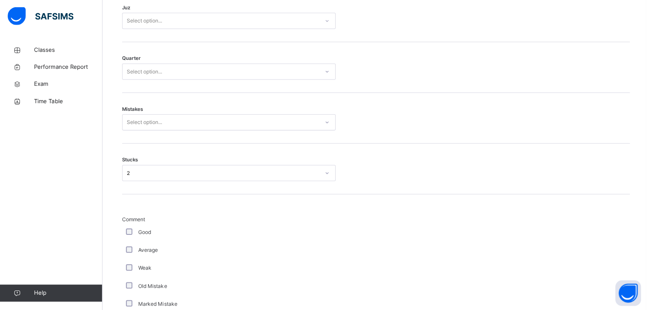
click at [167, 131] on div "Select option..." at bounding box center [228, 123] width 213 height 16
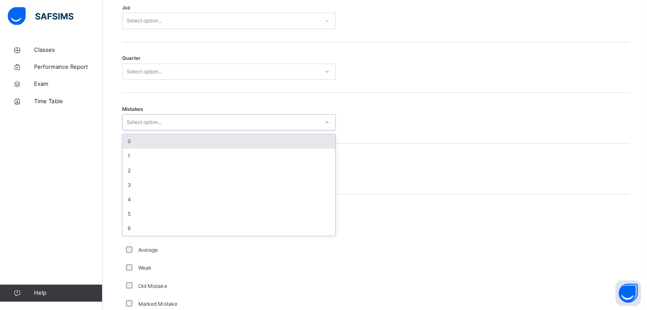
click at [165, 149] on div "0" at bounding box center [228, 142] width 212 height 14
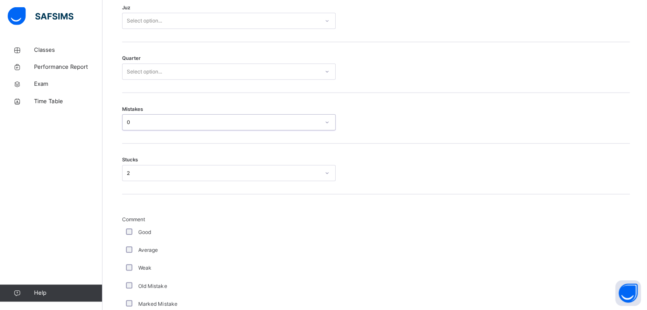
click at [176, 74] on div "Select option..." at bounding box center [220, 72] width 196 height 13
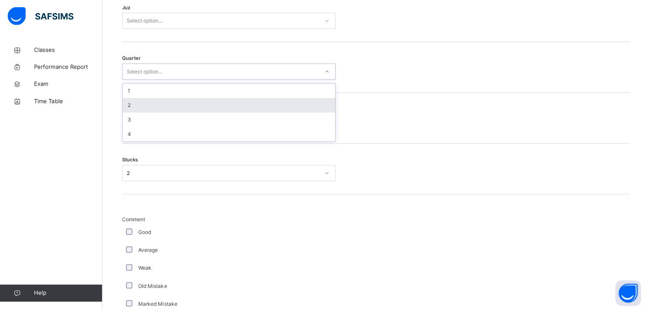
click at [162, 112] on div "2" at bounding box center [228, 106] width 212 height 14
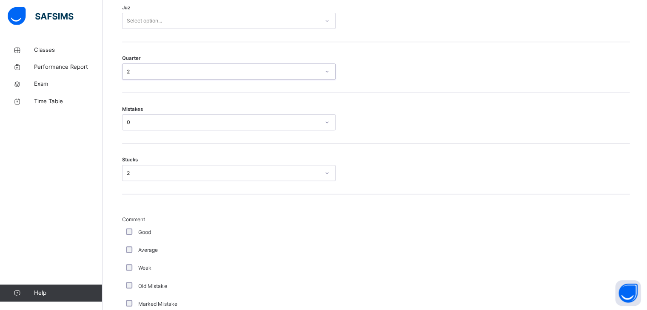
click at [150, 23] on div "Select option..." at bounding box center [143, 22] width 35 height 16
click at [404, 127] on div at bounding box center [374, 123] width 72 height 16
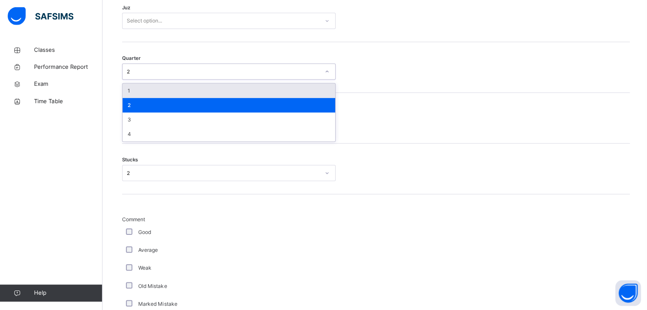
click at [210, 79] on div "2" at bounding box center [220, 72] width 196 height 13
click at [229, 27] on div "Select option..." at bounding box center [220, 21] width 196 height 13
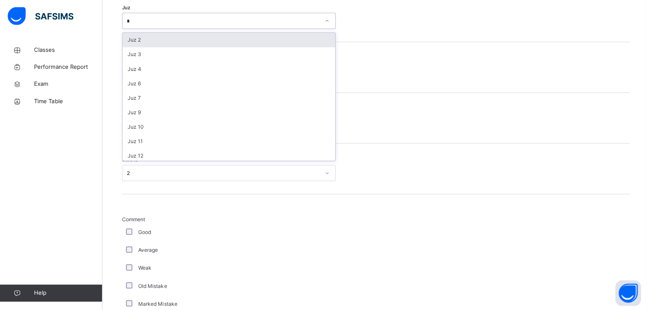
type input "**"
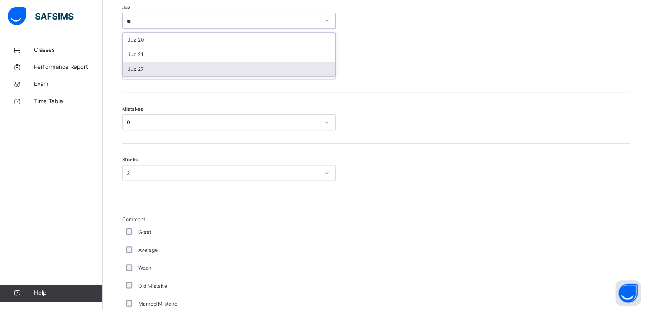
click at [190, 71] on div "Juz 27" at bounding box center [228, 70] width 212 height 14
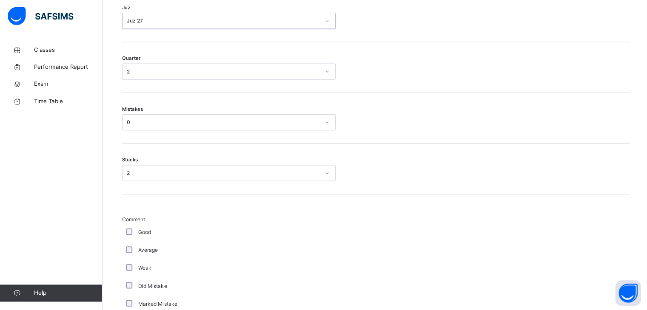
click at [178, 42] on div "Juz option Juz 27, selected. 0 results available. Select is focused ,type to re…" at bounding box center [375, 17] width 506 height 51
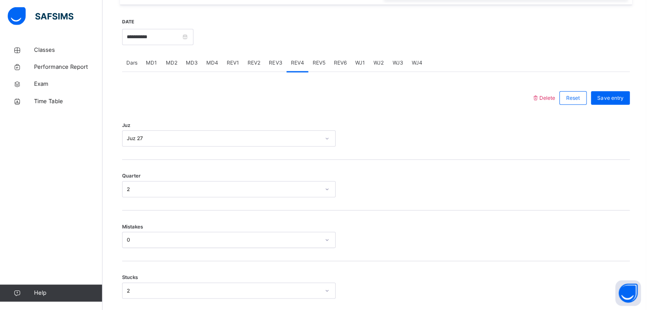
scroll to position [291, 0]
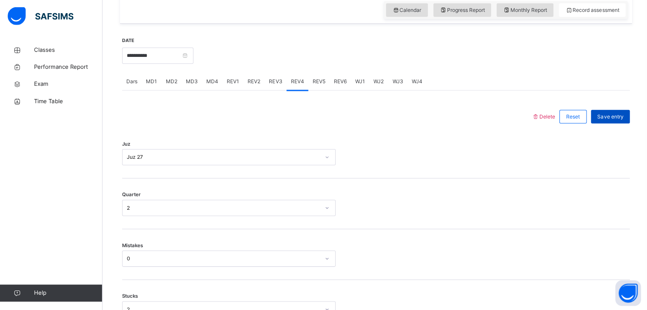
click at [613, 120] on span "Save entry" at bounding box center [608, 118] width 26 height 8
